Goal: Check status

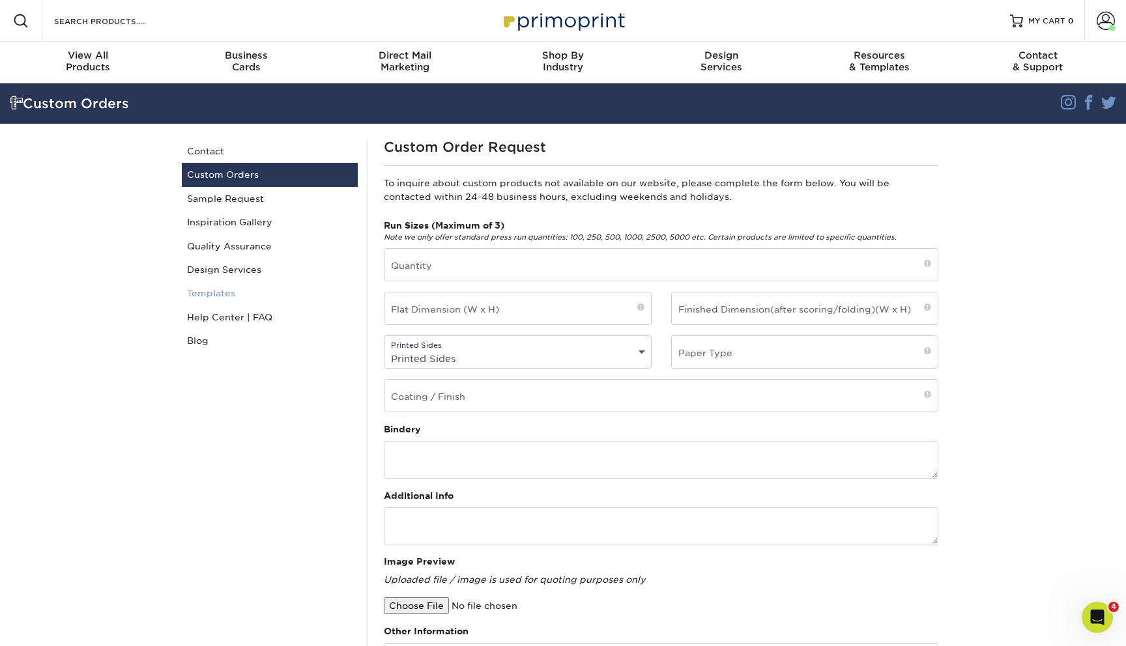
click at [272, 298] on link "Templates" at bounding box center [270, 292] width 176 height 23
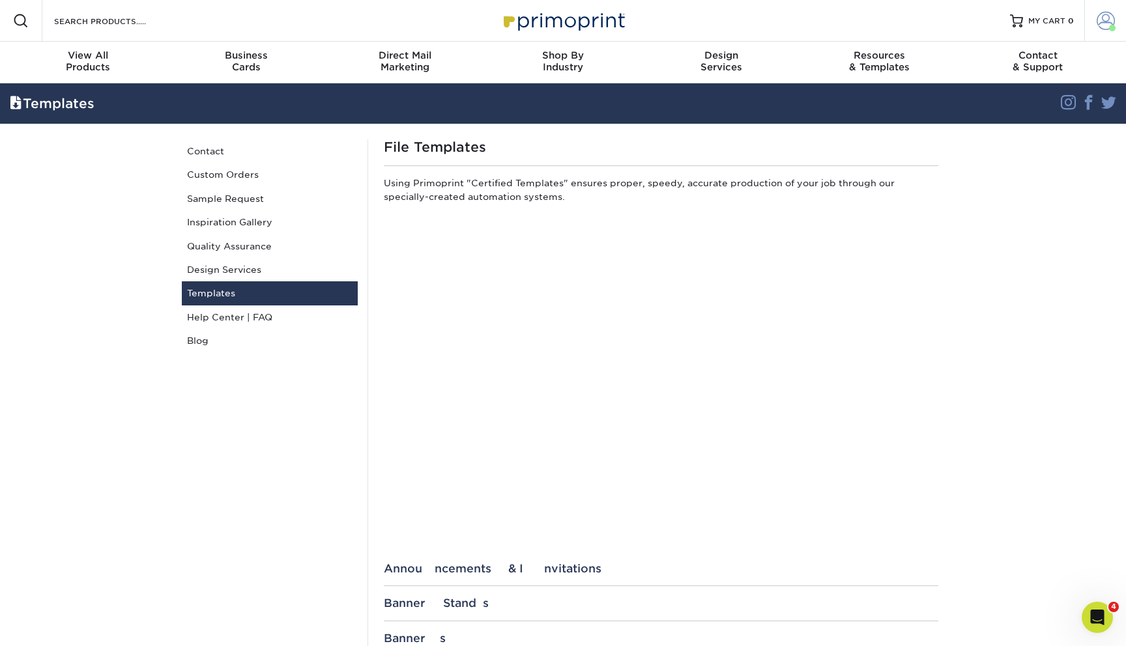
click at [1099, 21] on span at bounding box center [1106, 21] width 18 height 18
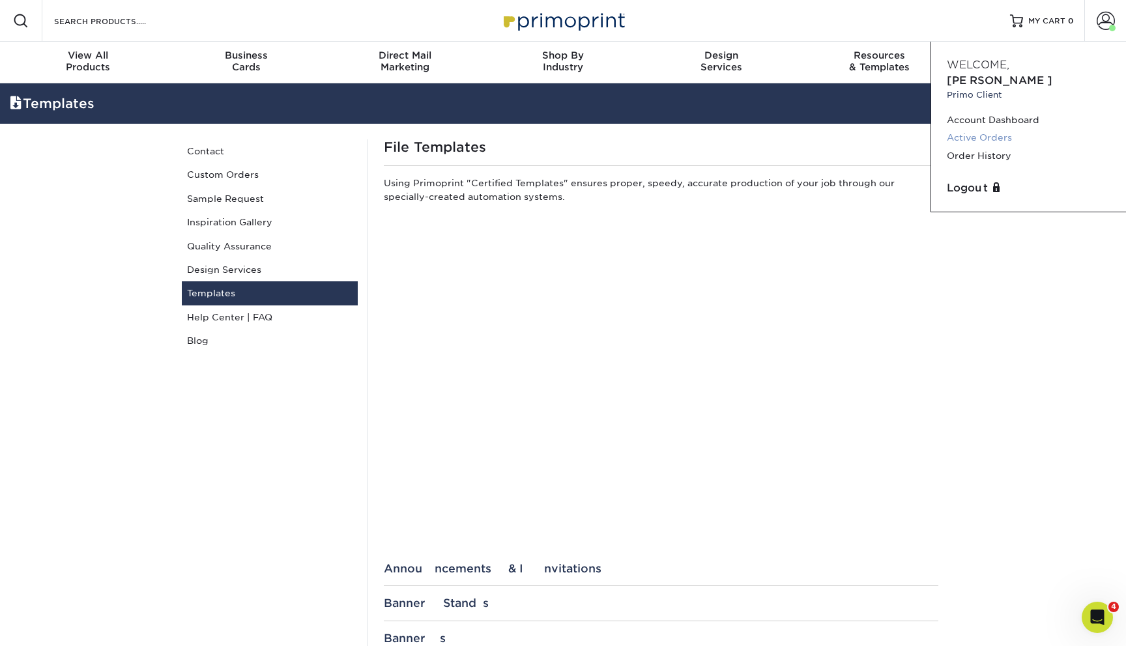
click at [988, 129] on link "Active Orders" at bounding box center [1029, 138] width 164 height 18
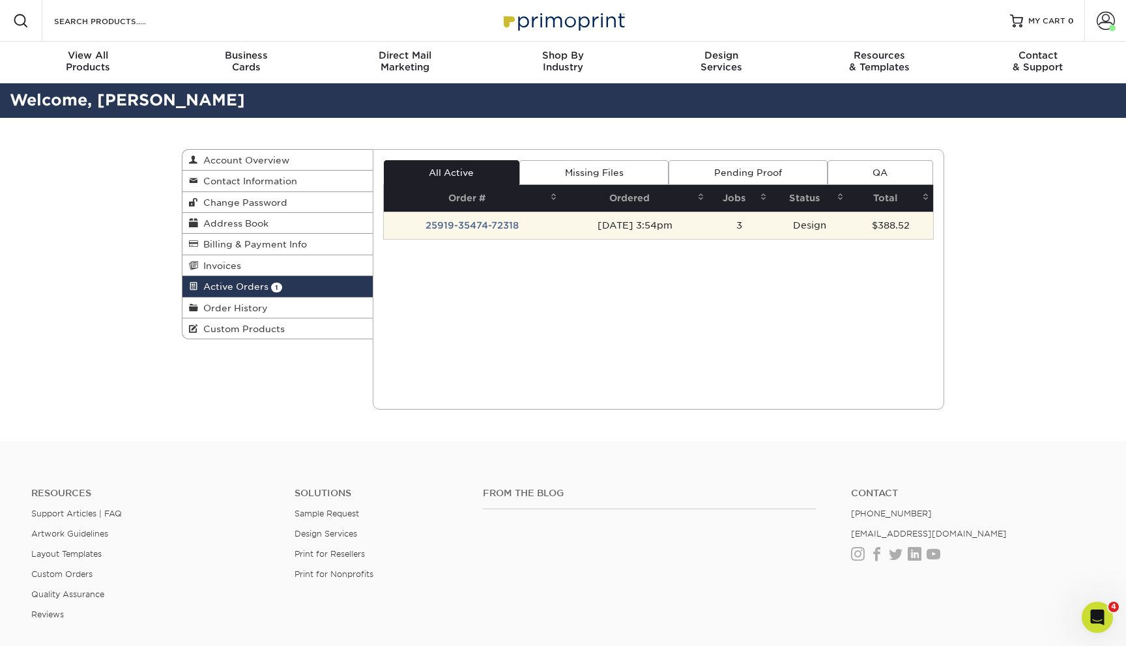
click at [651, 225] on td "09/19/2025 3:54pm" at bounding box center [634, 225] width 147 height 27
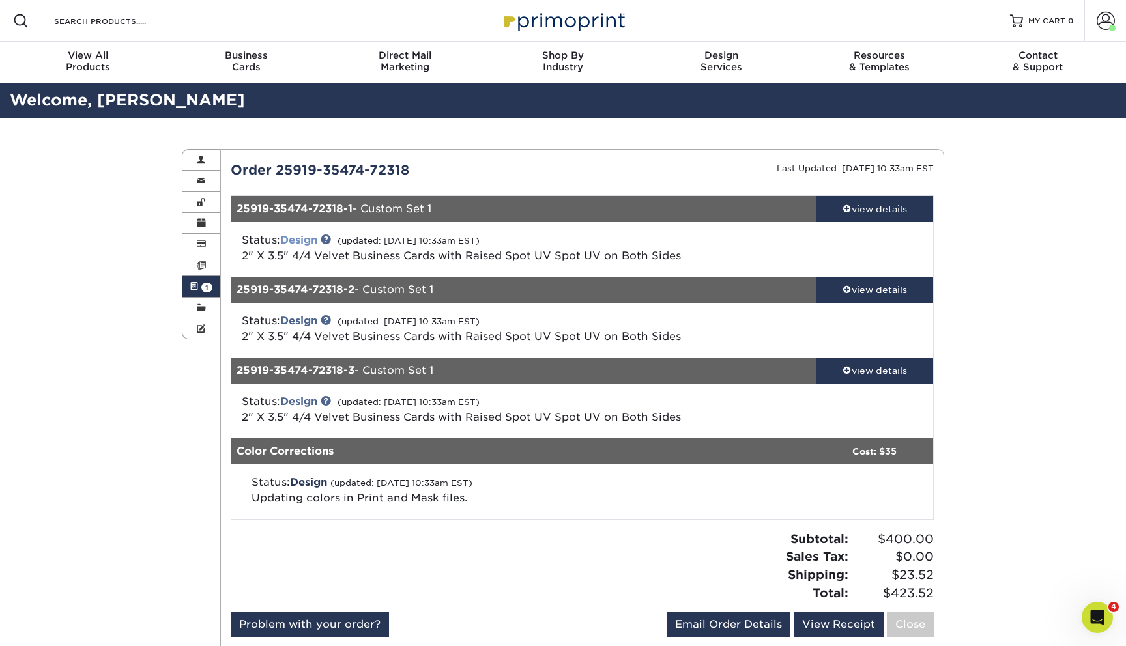
click at [315, 239] on link "Design" at bounding box center [298, 240] width 37 height 12
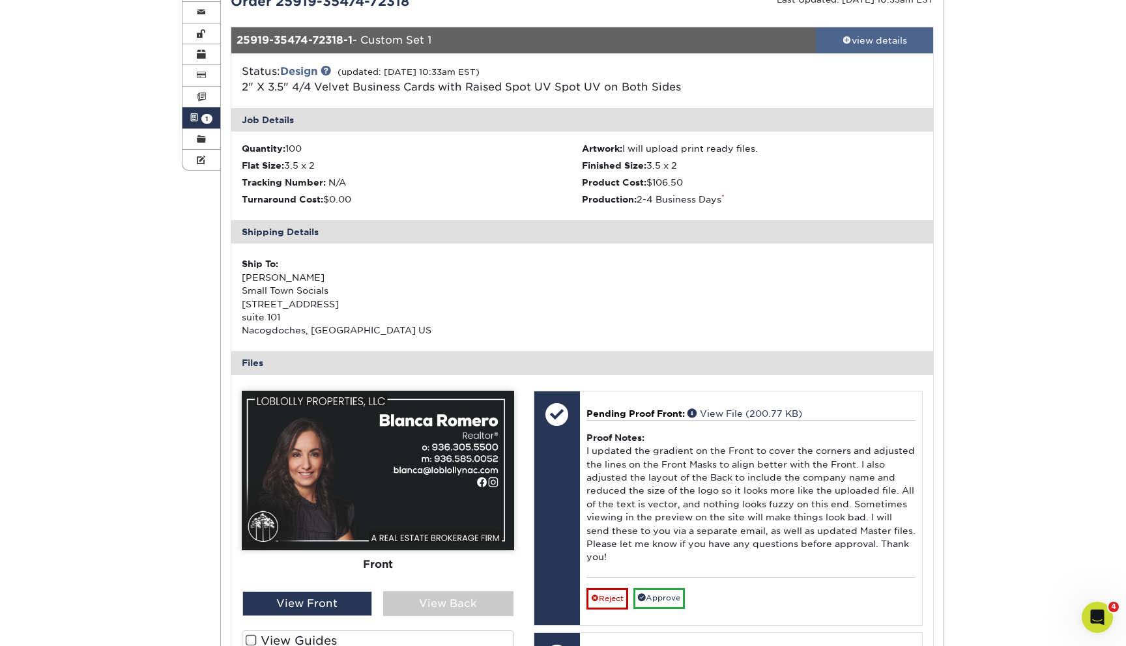
scroll to position [175, 0]
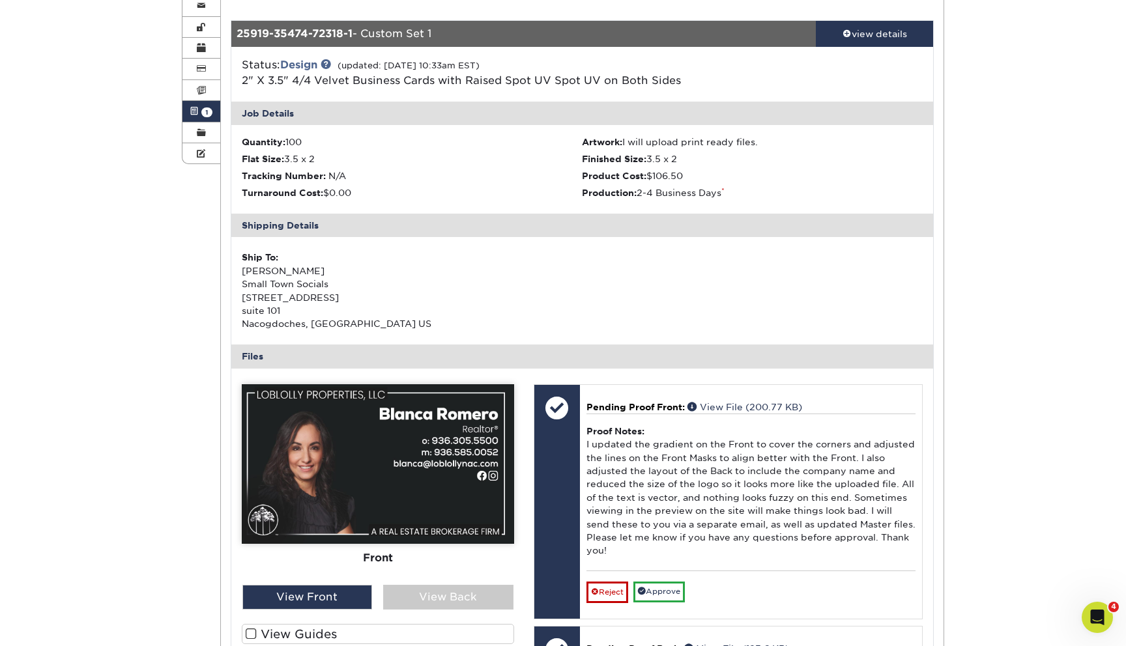
click at [397, 435] on img at bounding box center [378, 464] width 272 height 160
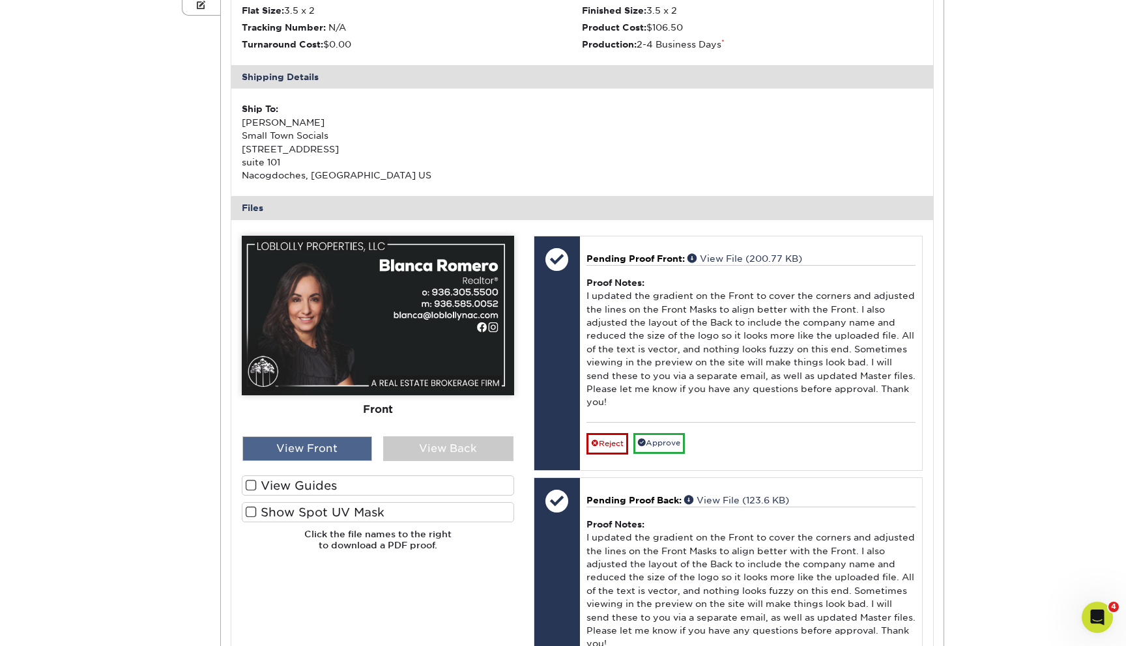
scroll to position [326, 0]
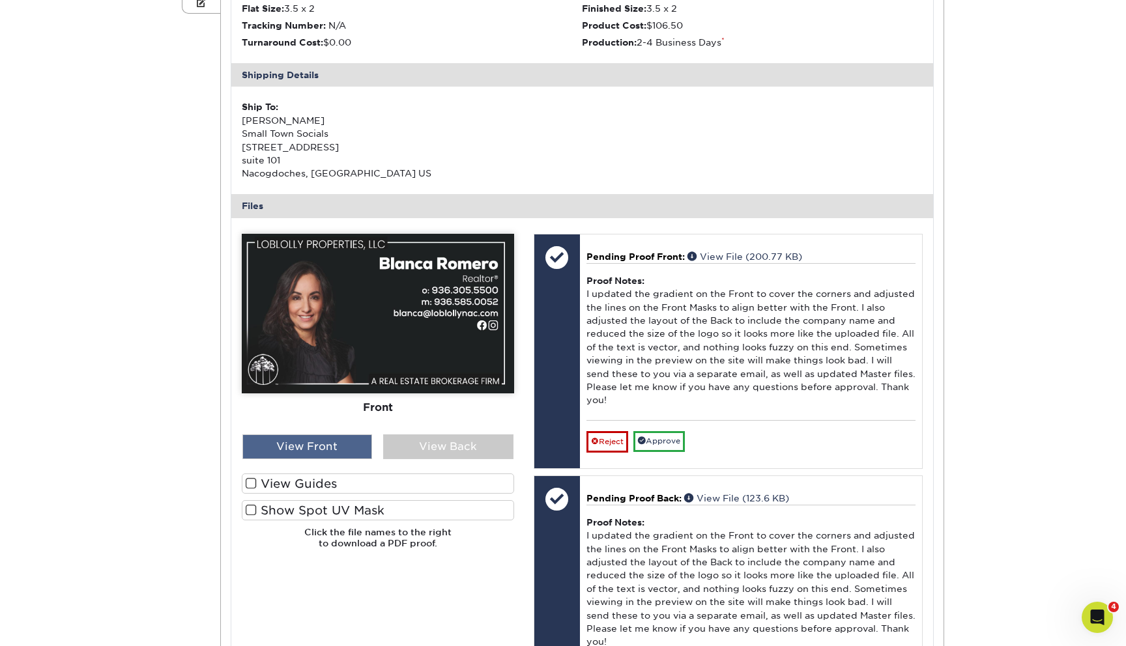
click at [317, 449] on div "View Front" at bounding box center [307, 447] width 130 height 25
click at [320, 441] on div "View Front" at bounding box center [307, 447] width 130 height 25
click at [251, 485] on span at bounding box center [251, 484] width 11 height 12
click at [0, 0] on input "View Guides" at bounding box center [0, 0] width 0 height 0
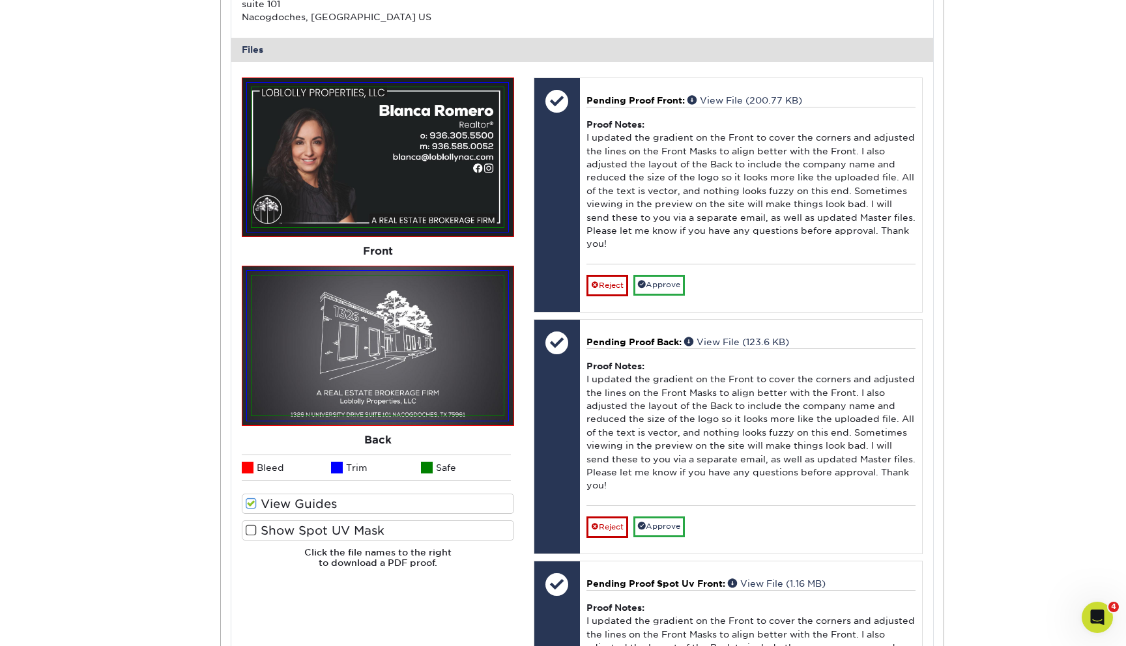
scroll to position [491, 0]
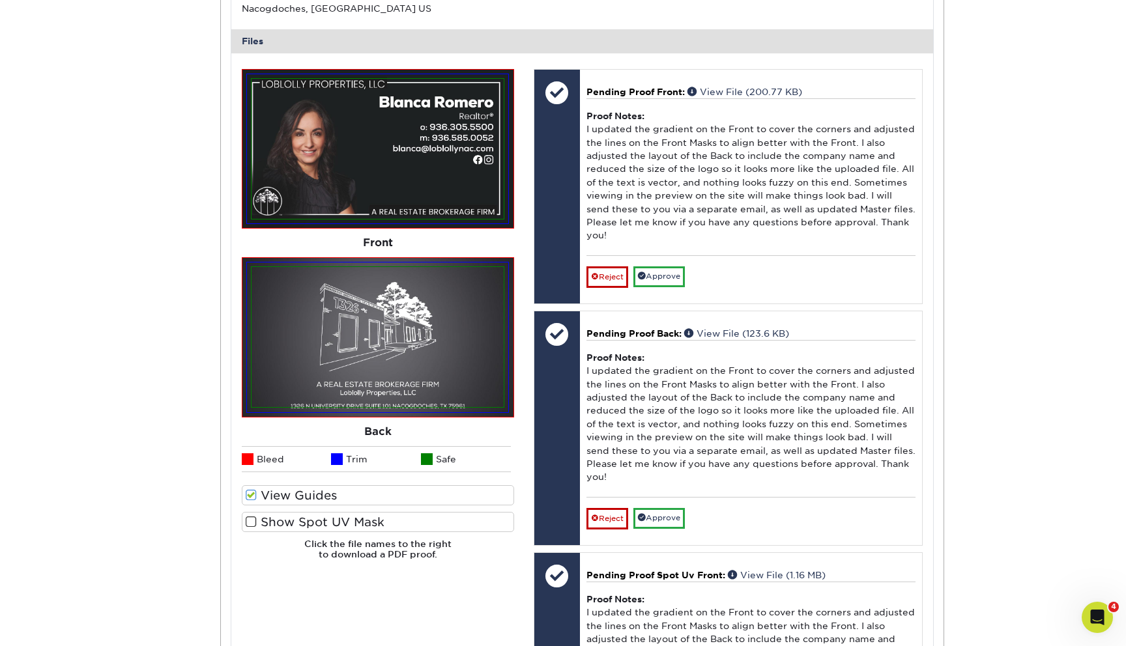
click at [425, 199] on img at bounding box center [378, 149] width 252 height 140
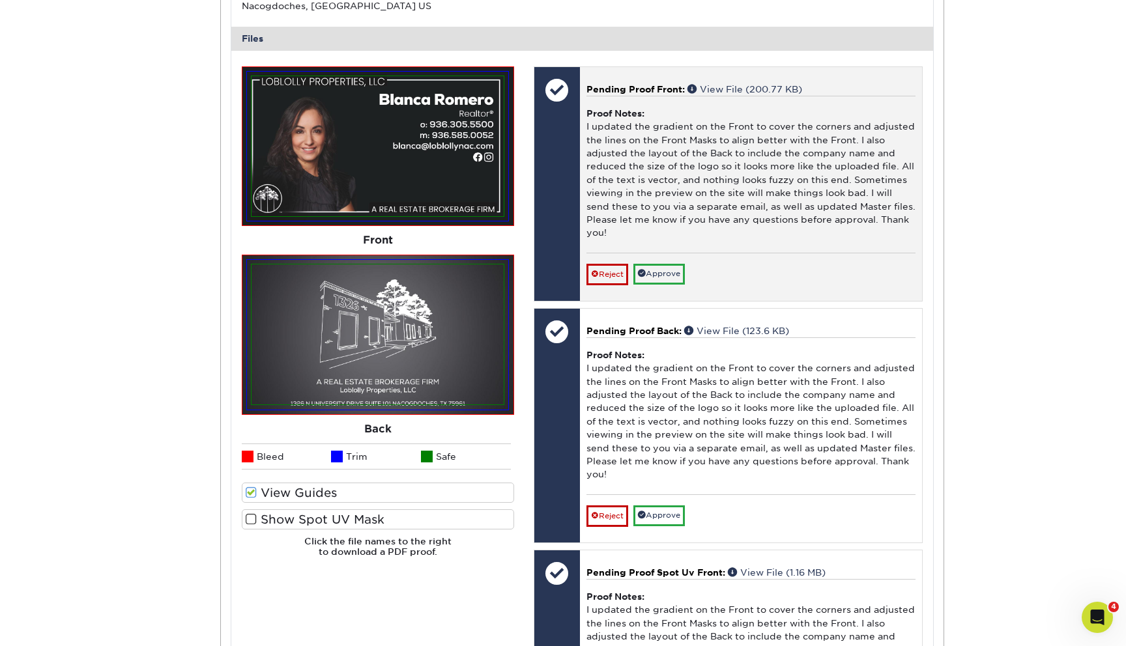
scroll to position [353, 0]
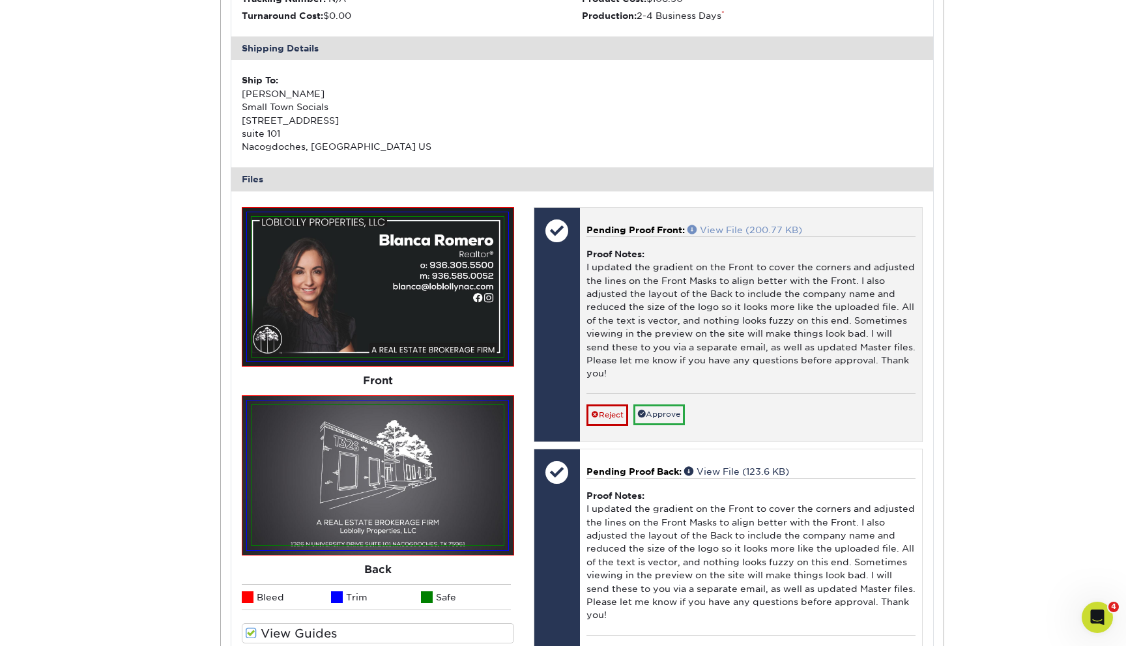
click at [751, 231] on link "View File (200.77 KB)" at bounding box center [744, 230] width 115 height 10
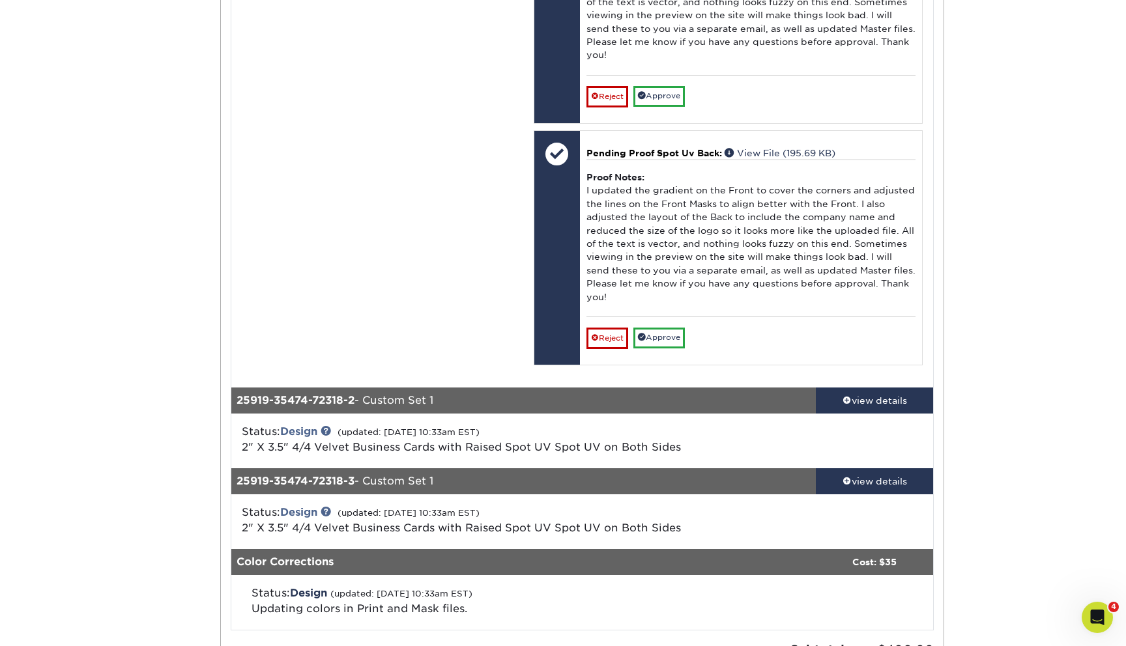
scroll to position [1351, 0]
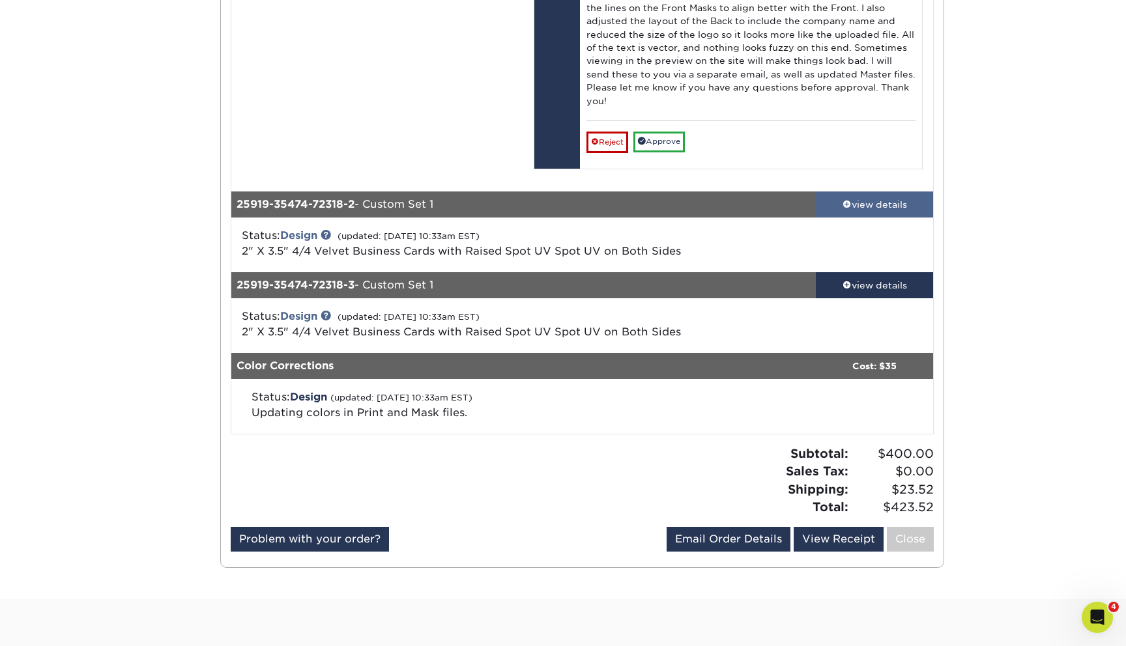
click at [908, 196] on link "view details" at bounding box center [874, 205] width 117 height 26
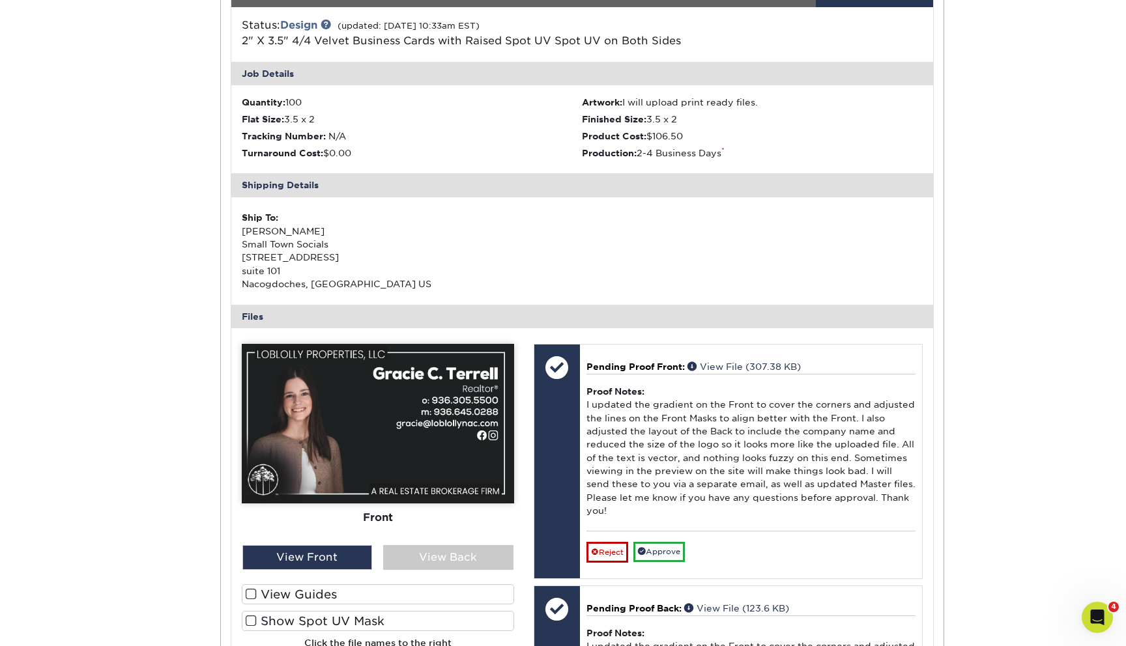
scroll to position [1575, 0]
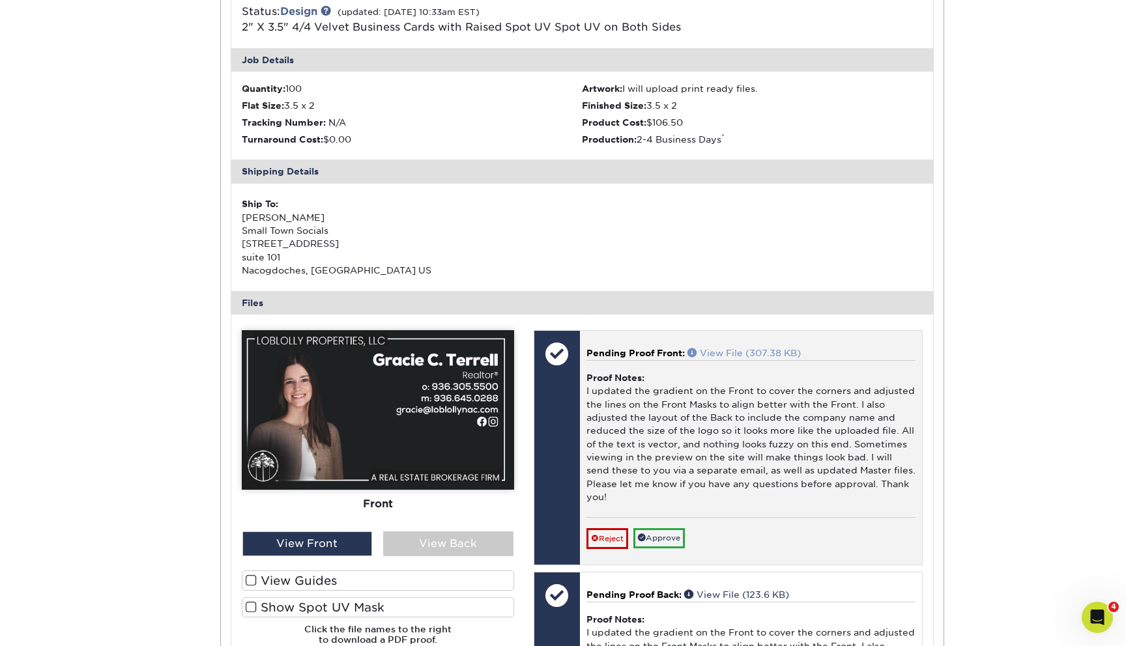
click at [768, 350] on link "View File (307.38 KB)" at bounding box center [743, 353] width 113 height 10
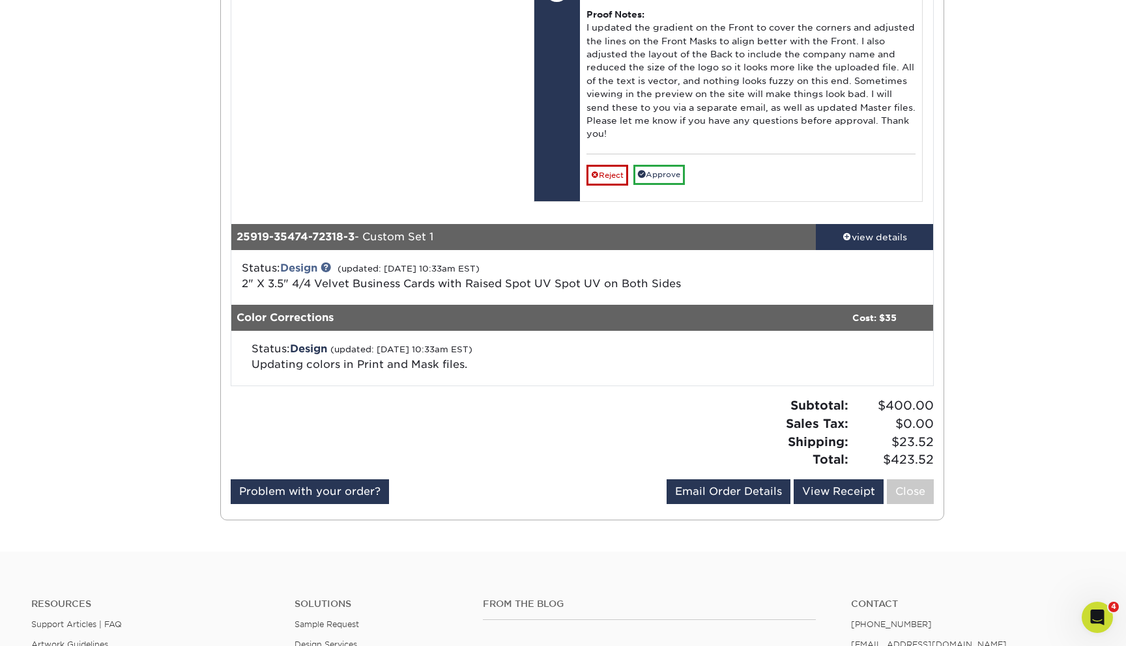
scroll to position [2662, 0]
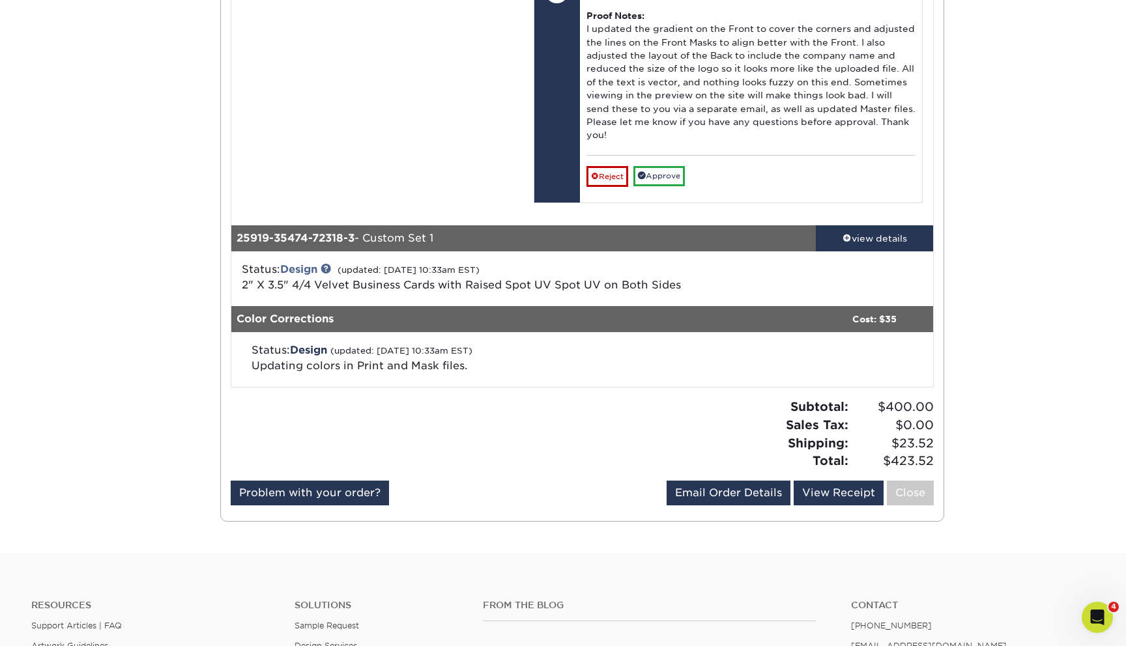
click at [883, 232] on link "view details" at bounding box center [874, 238] width 117 height 26
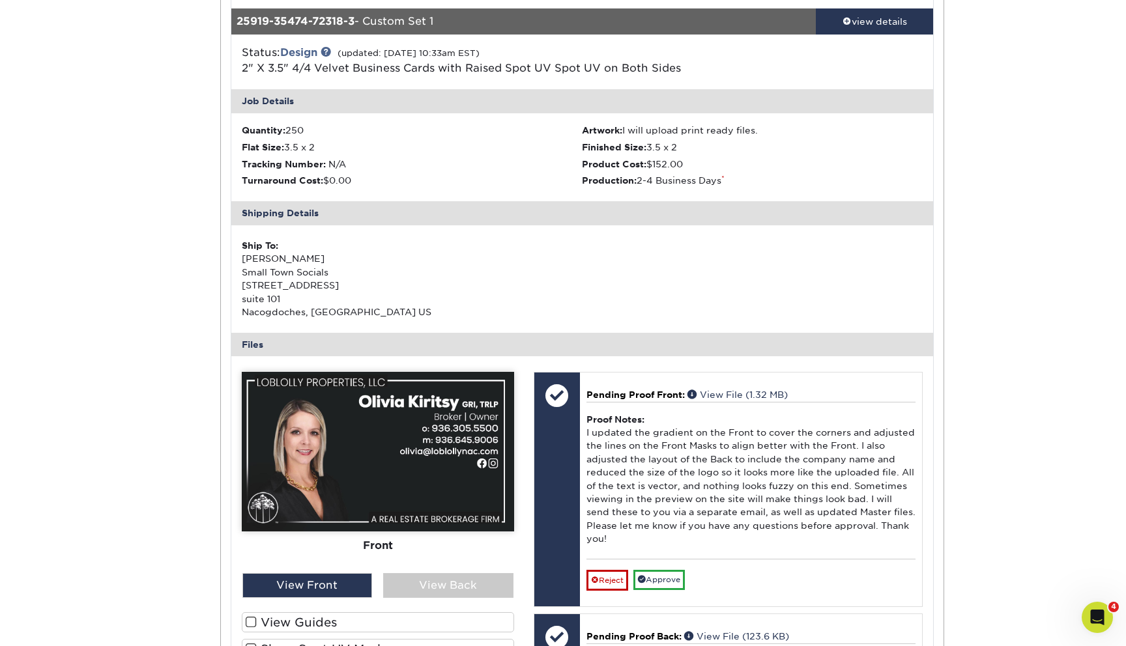
scroll to position [2894, 0]
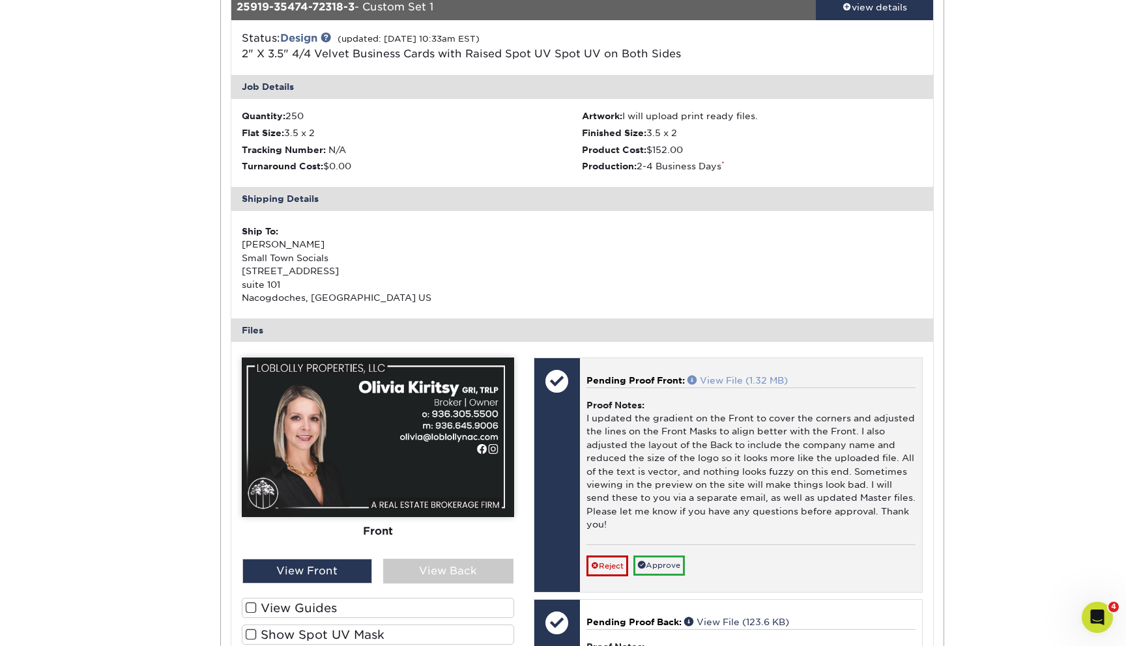
click at [754, 380] on link "View File (1.32 MB)" at bounding box center [737, 380] width 100 height 10
